Goal: Task Accomplishment & Management: Use online tool/utility

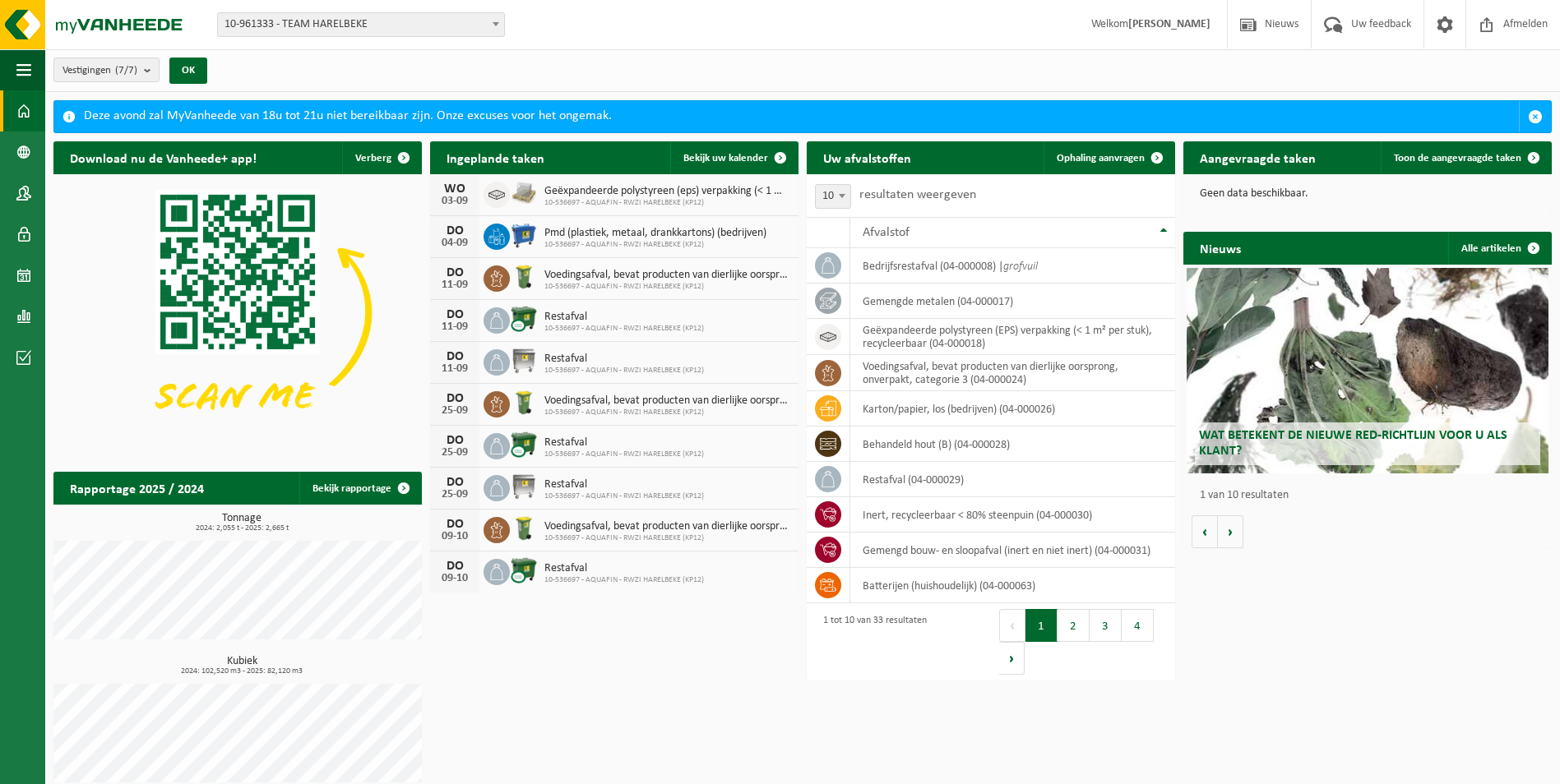
click at [492, 22] on span at bounding box center [496, 24] width 17 height 21
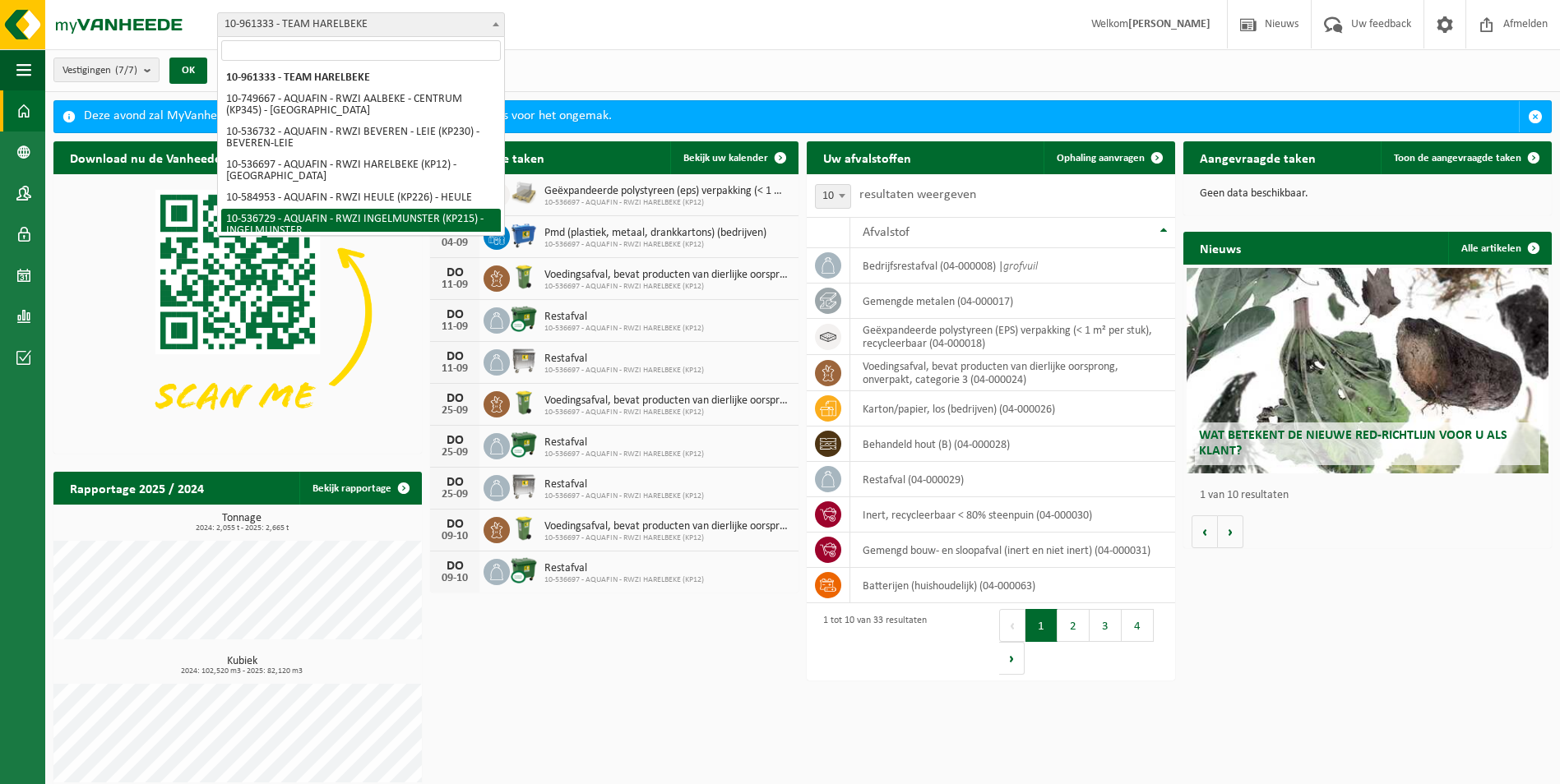
select select "3175"
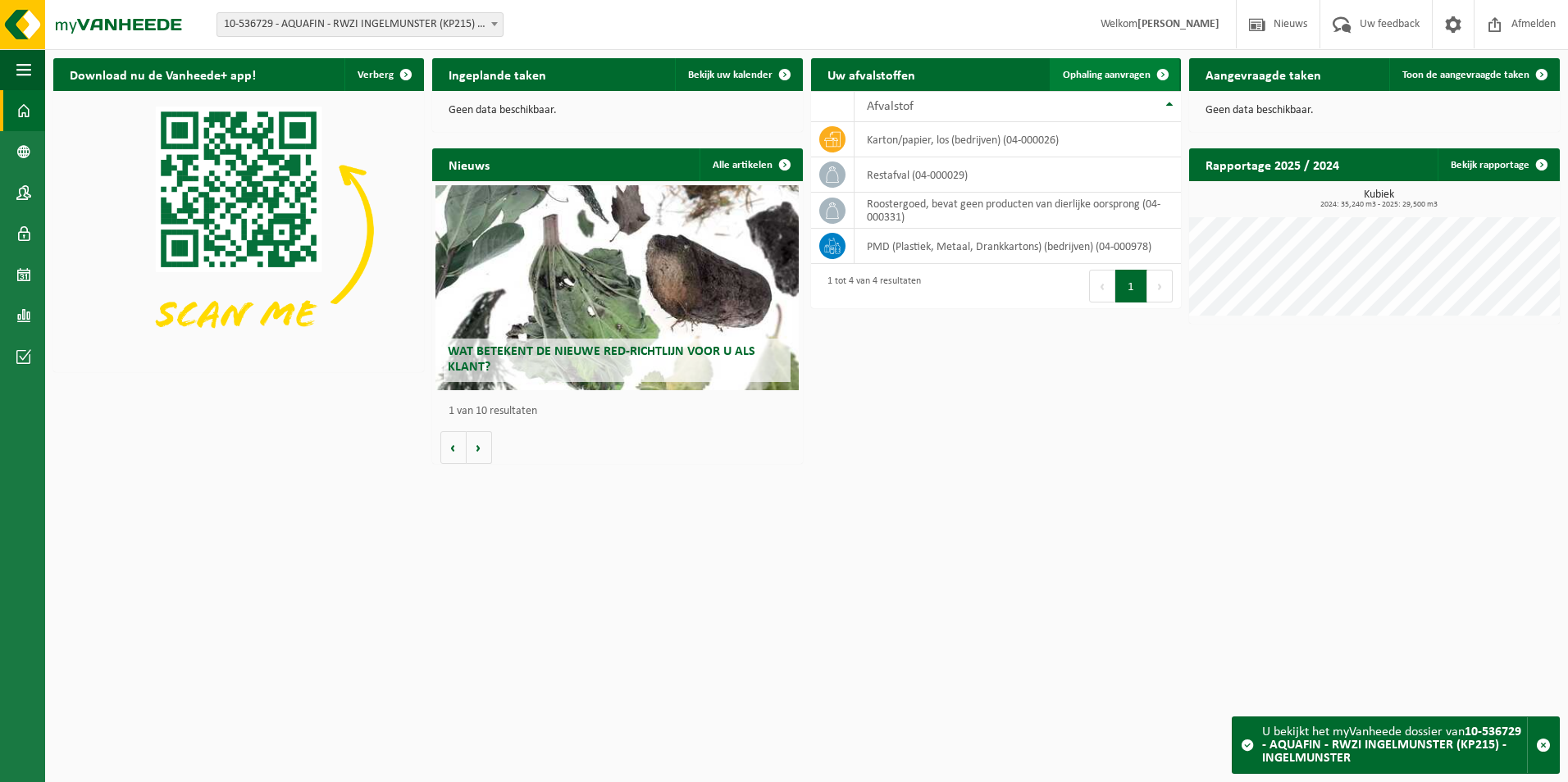
click at [1097, 80] on span "Ophaling aanvragen" at bounding box center [1106, 75] width 88 height 11
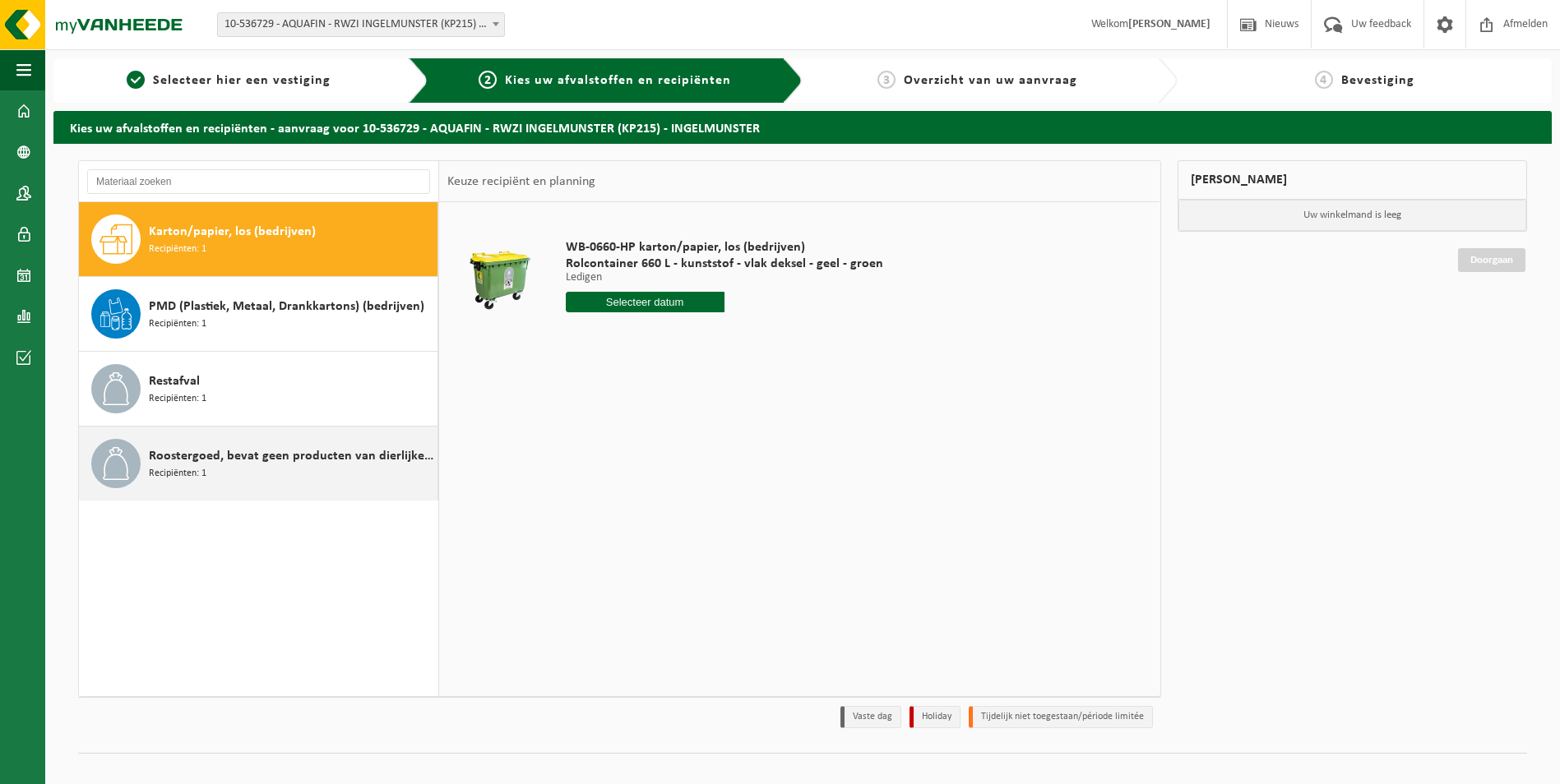
click at [243, 465] on span "Roostergoed, bevat geen producten van dierlijke oorsprong" at bounding box center [291, 457] width 285 height 20
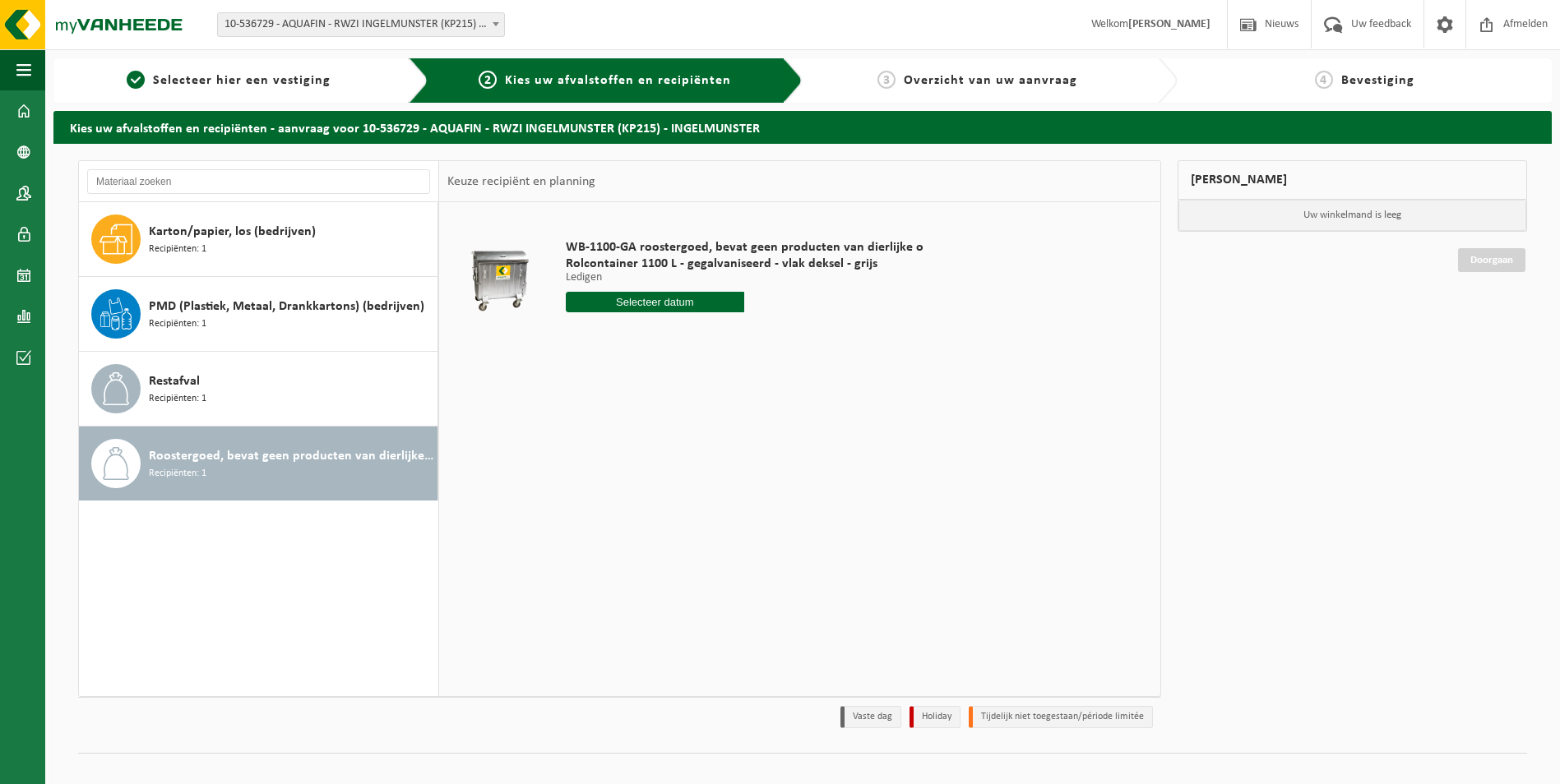
click at [688, 297] on input "text" at bounding box center [656, 302] width 180 height 20
click at [602, 424] on div "9" at bounding box center [610, 421] width 29 height 26
type input "Van 2025-09-09"
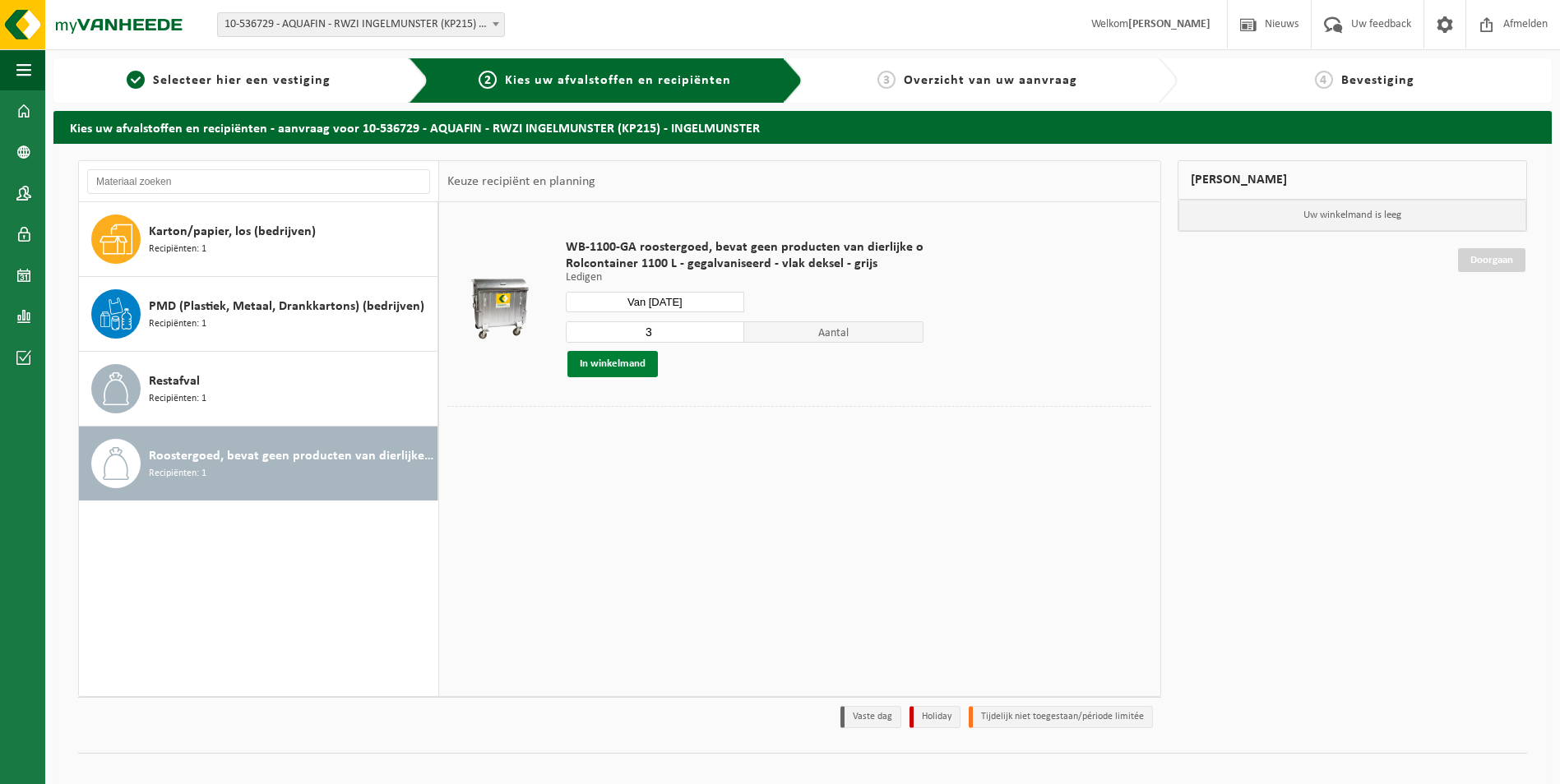
click at [635, 364] on button "In winkelmand" at bounding box center [613, 363] width 91 height 26
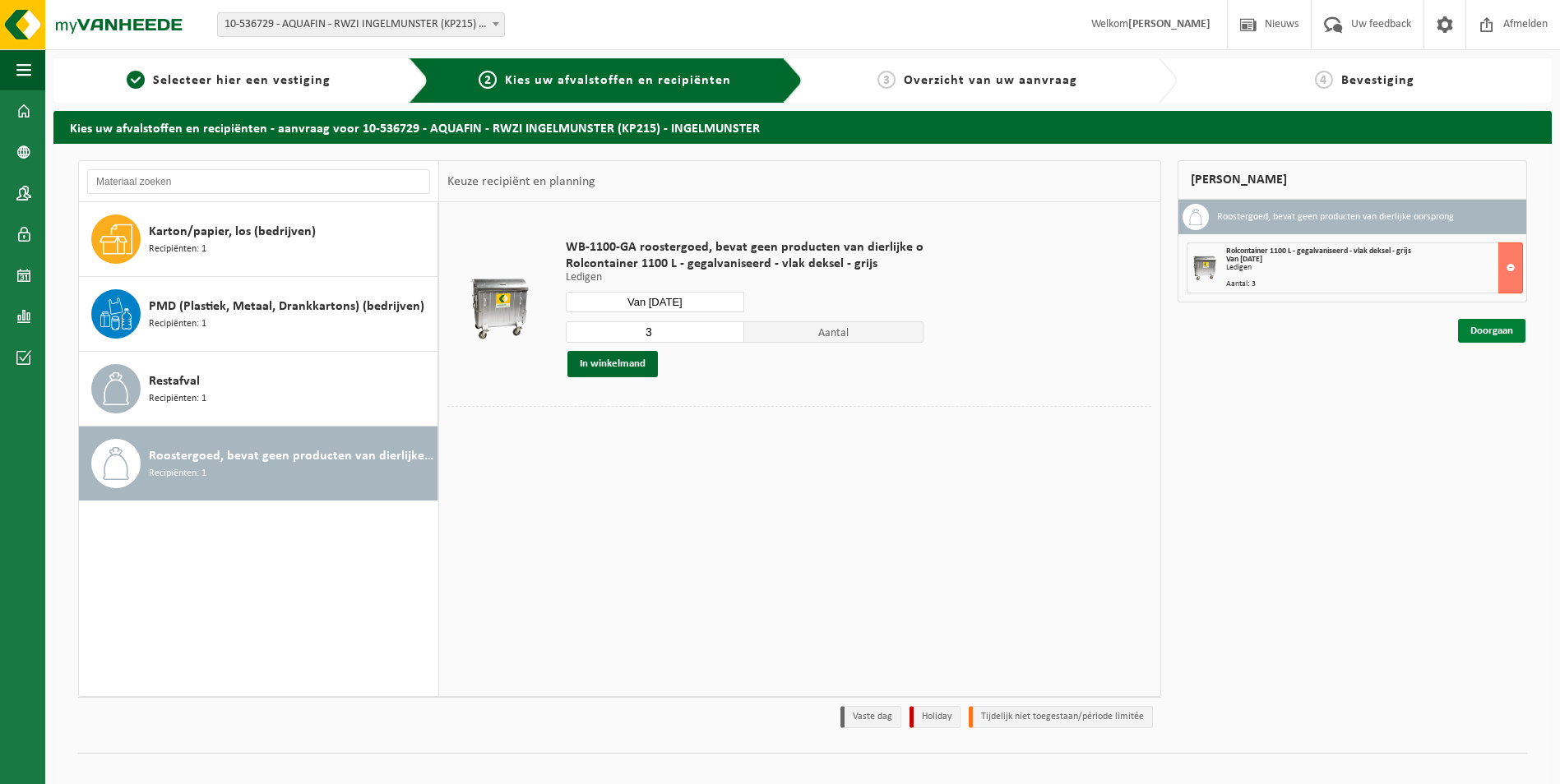
click at [1500, 328] on link "Doorgaan" at bounding box center [1491, 331] width 67 height 24
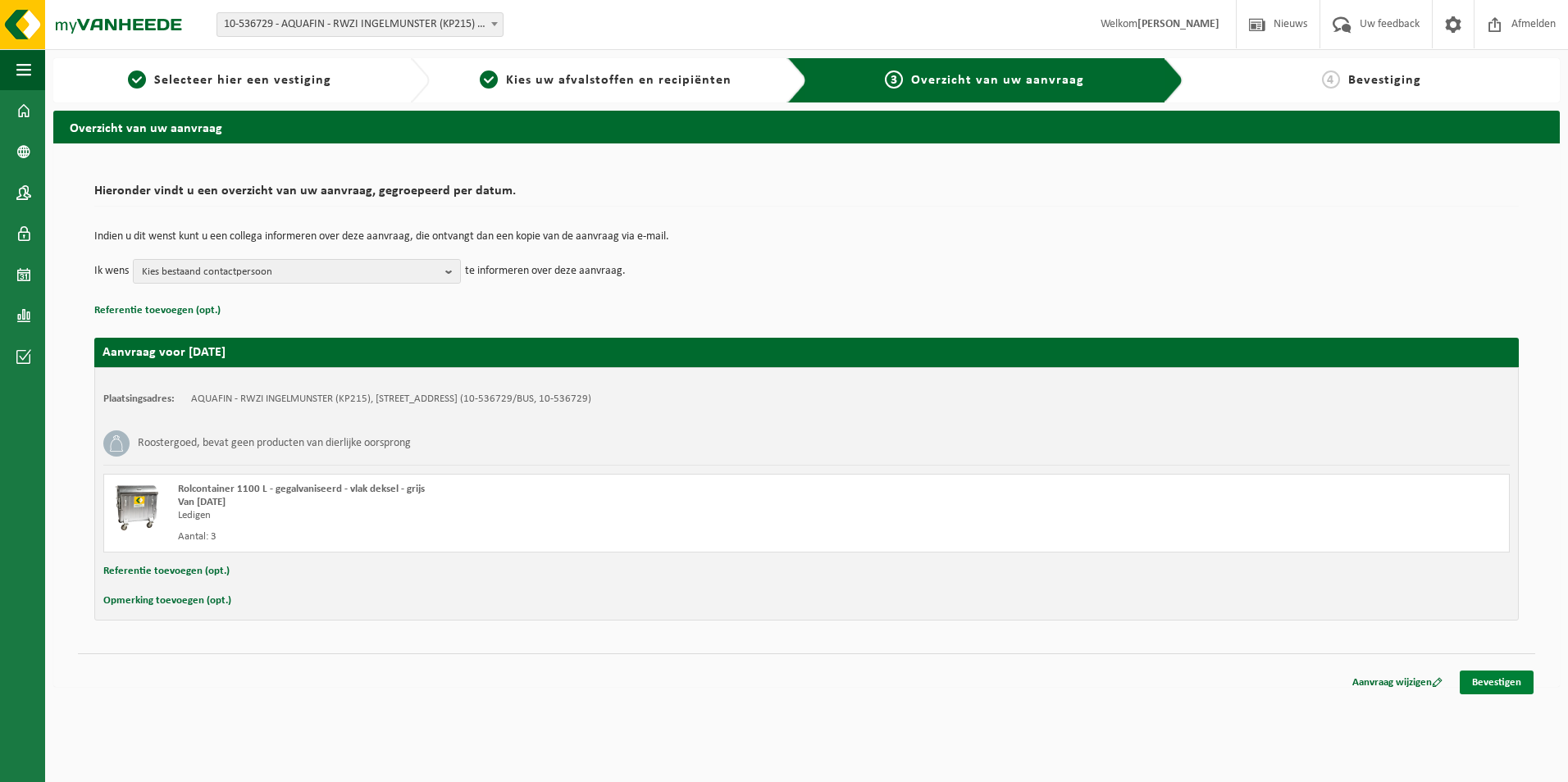
click at [1496, 683] on link "Bevestigen" at bounding box center [1496, 682] width 74 height 23
